Goal: Information Seeking & Learning: Find specific fact

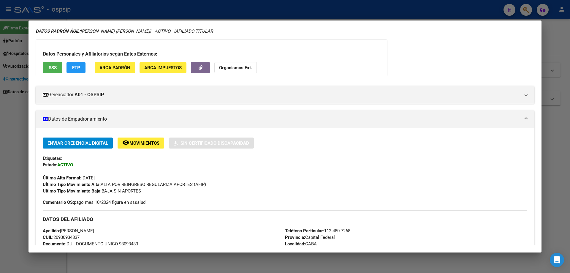
scroll to position [30, 0]
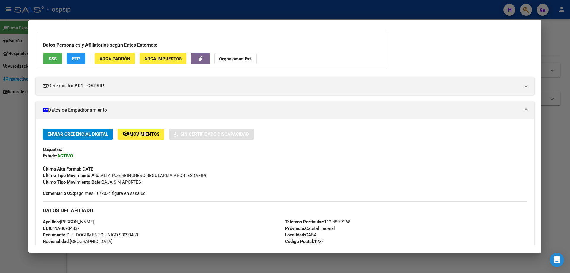
click at [546, 186] on div at bounding box center [285, 136] width 570 height 273
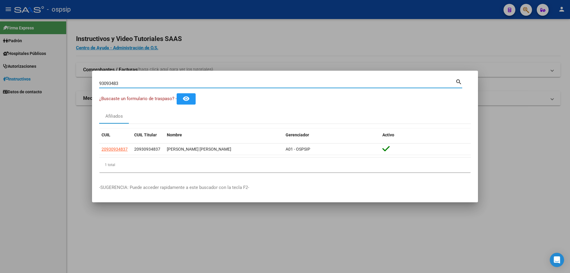
click at [127, 83] on input "93093483" at bounding box center [277, 83] width 356 height 5
type input "9"
type input "42013091"
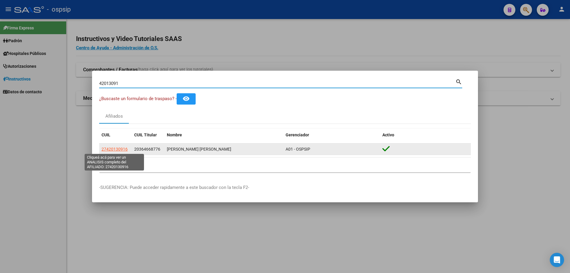
click at [126, 148] on span "27420130916" at bounding box center [115, 149] width 26 height 5
type textarea "27420130916"
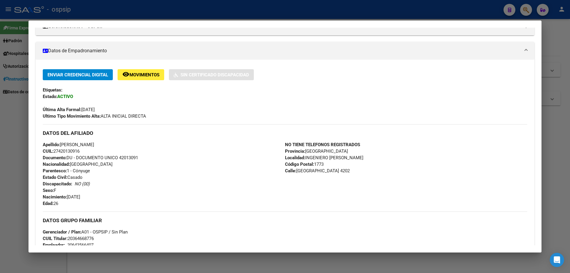
scroll to position [148, 0]
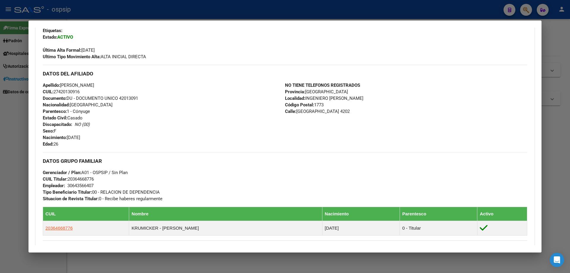
drag, startPoint x: 140, startPoint y: 97, endPoint x: 120, endPoint y: 100, distance: 20.4
click at [120, 100] on div "Apellido: [PERSON_NAME] CUIL: 27420130916 Documento: DU - DOCUMENTO UNICO 42013…" at bounding box center [164, 114] width 242 height 65
copy span "42013091"
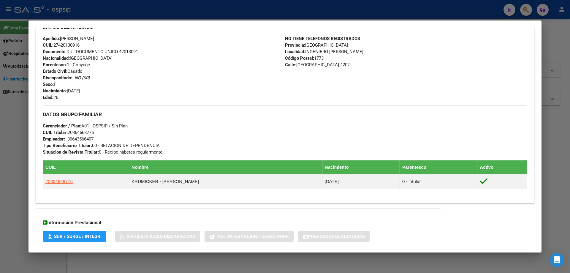
scroll to position [246, 0]
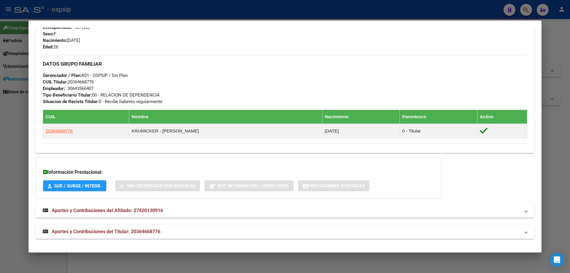
click at [117, 212] on span "Aportes y Contribuciones del Afiliado: 27420130916" at bounding box center [107, 211] width 111 height 6
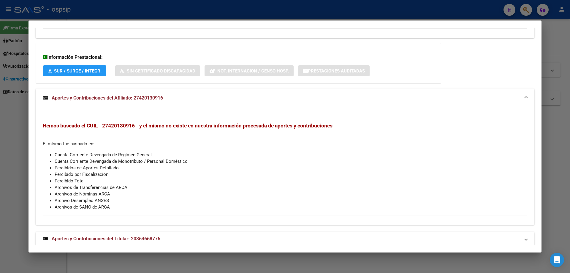
scroll to position [364, 0]
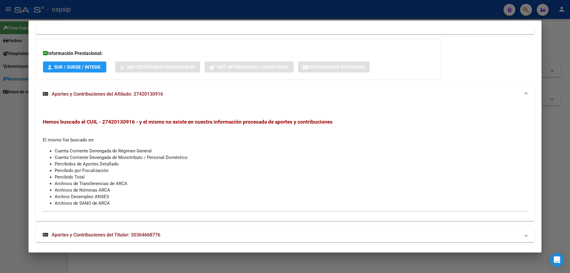
click at [110, 233] on span "Aportes y Contribuciones del Titular: 20364668776" at bounding box center [106, 235] width 109 height 6
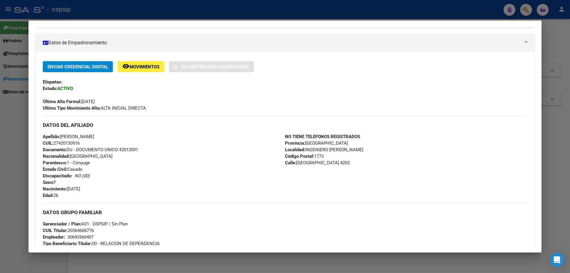
scroll to position [0, 0]
